Goal: Transaction & Acquisition: Purchase product/service

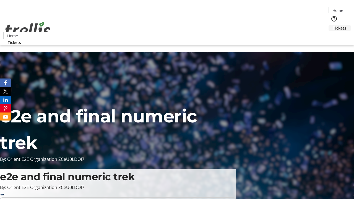
click at [333, 25] on span "Tickets" at bounding box center [339, 28] width 13 height 6
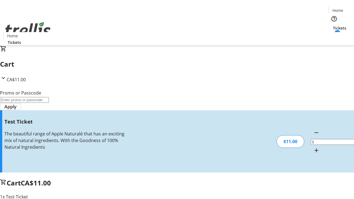
type input "UNLOCK"
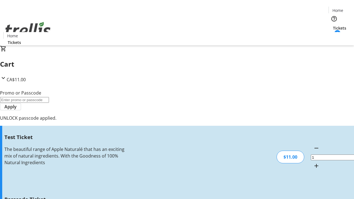
type input "5"
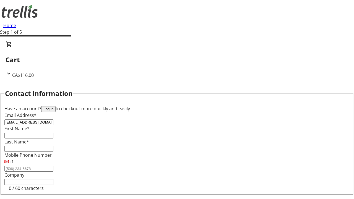
type input "[EMAIL_ADDRESS][DOMAIN_NAME]"
type input "Don"
type input "[PERSON_NAME]"
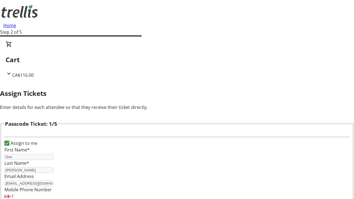
type input "Bryce"
type input "[PERSON_NAME]"
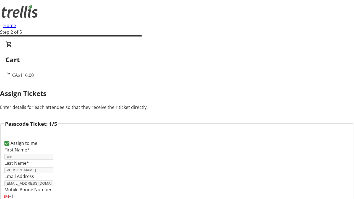
type input "[PERSON_NAME]"
checkbox input "true"
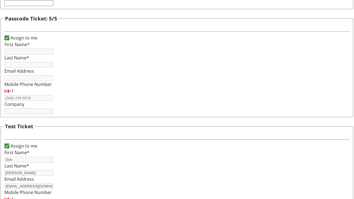
type input "Don"
type input "[PERSON_NAME]"
type input "[EMAIL_ADDRESS][DOMAIN_NAME]"
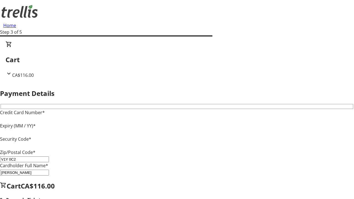
type input "V1Y 0C2"
